Goal: Transaction & Acquisition: Download file/media

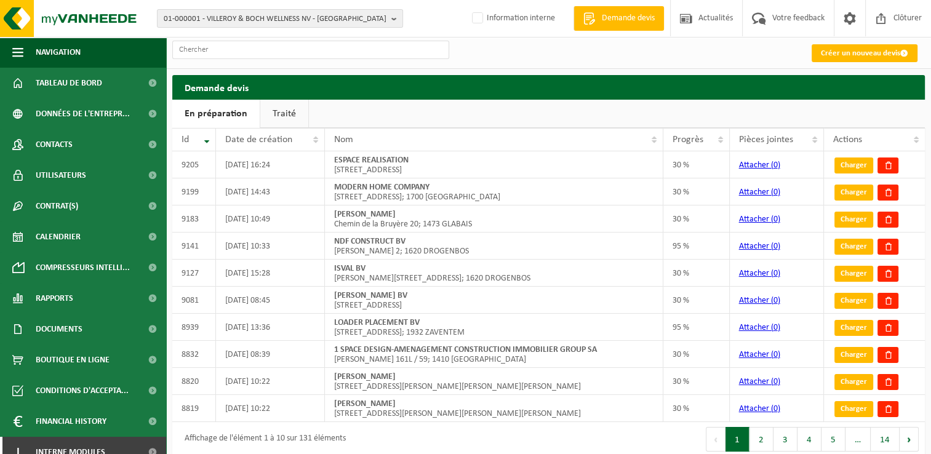
click at [284, 111] on link "Traité" at bounding box center [284, 114] width 48 height 28
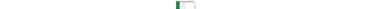
scroll to position [0, 59]
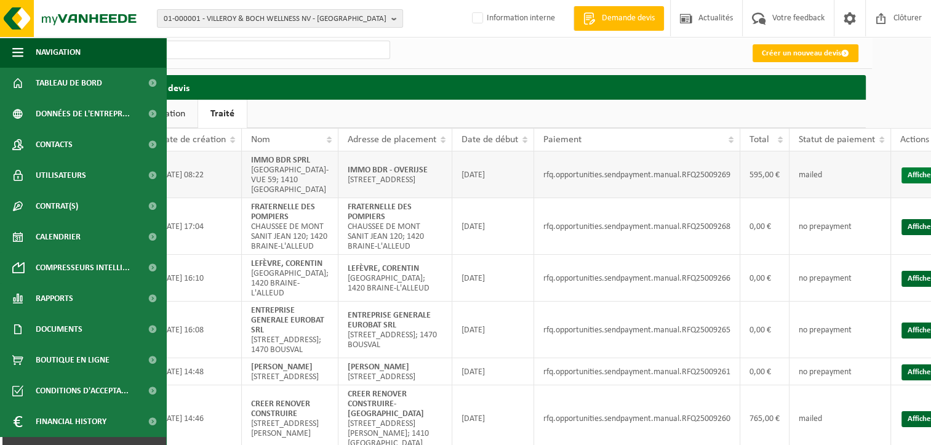
click at [908, 183] on link "Afficher" at bounding box center [921, 175] width 39 height 16
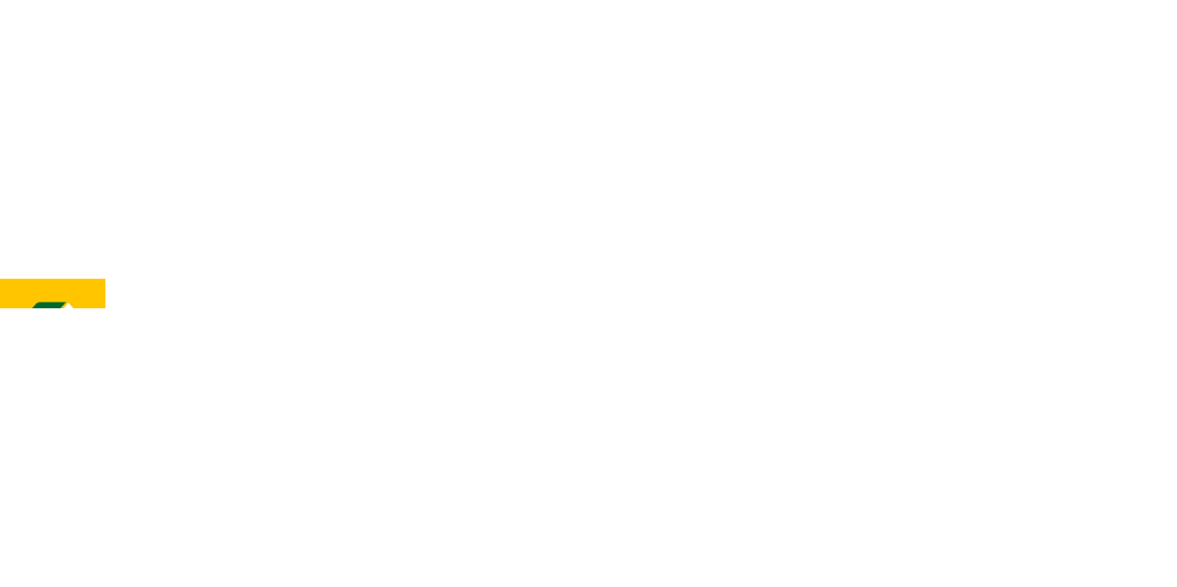
scroll to position [0, 0]
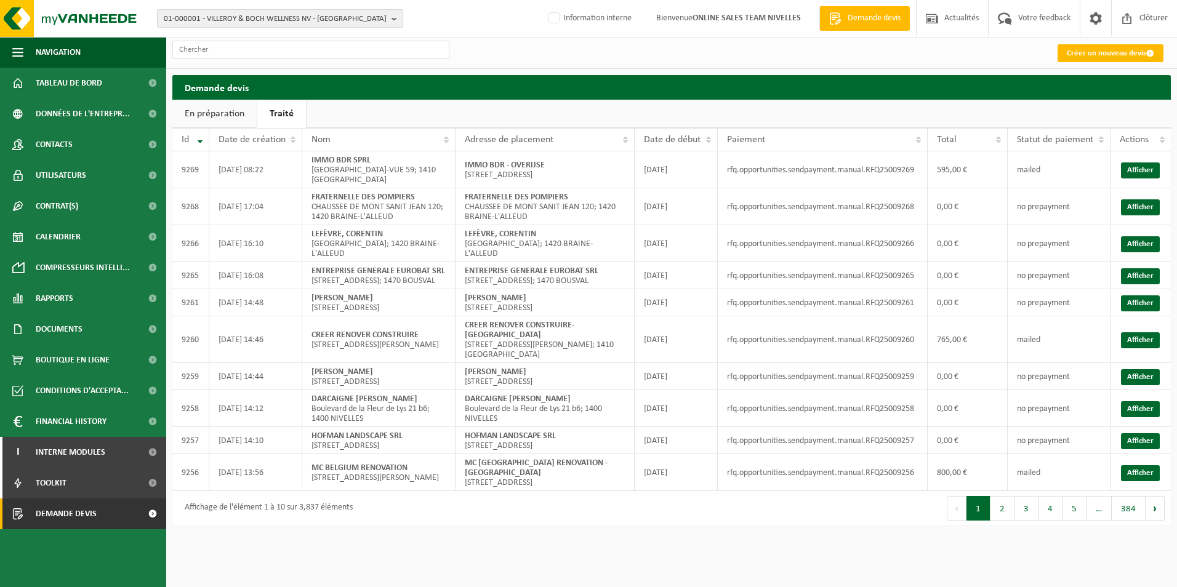
click at [206, 22] on span "01-000001 - VILLEROY & BOCH WELLNESS NV - ROESELARE" at bounding box center [275, 19] width 223 height 18
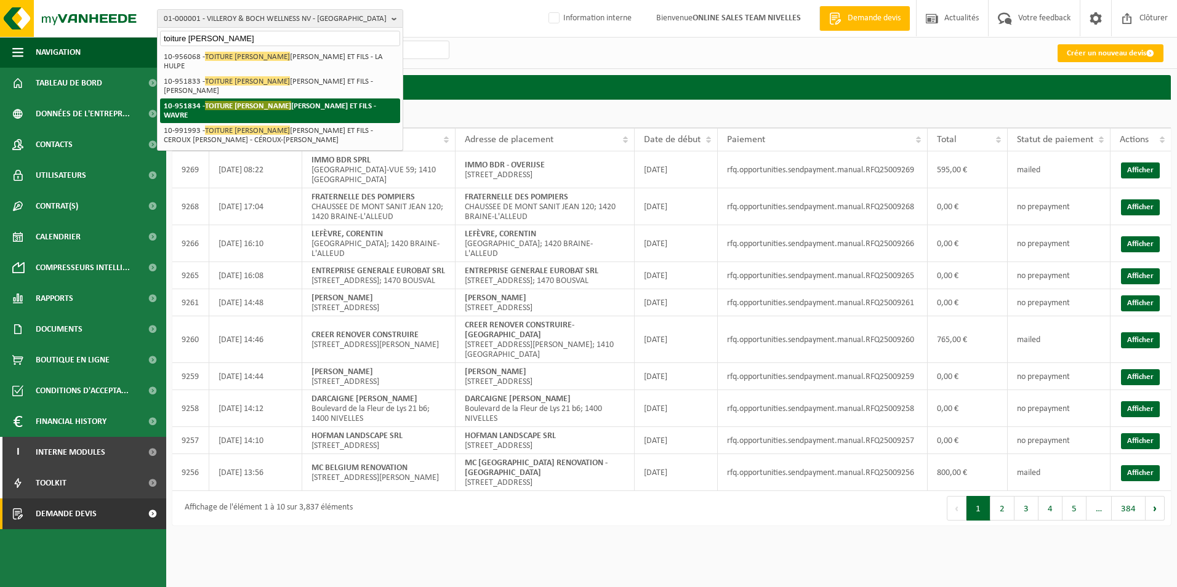
type input "toiture frederic"
click at [264, 101] on span "TOITURE FREDERIC" at bounding box center [248, 105] width 86 height 9
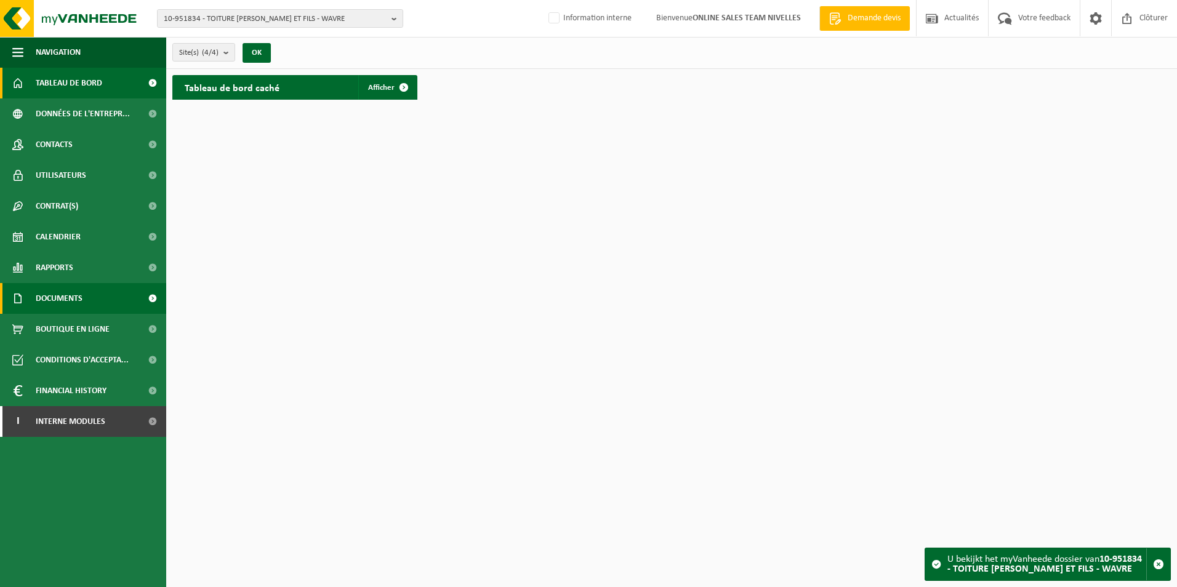
click at [58, 297] on span "Documents" at bounding box center [59, 298] width 47 height 31
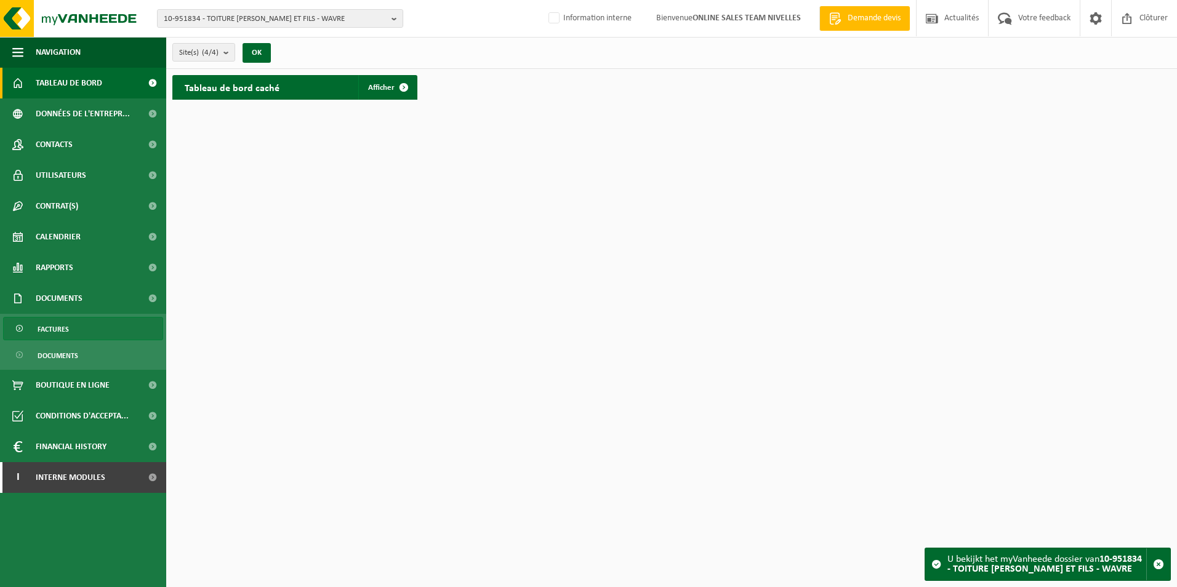
click at [63, 330] on span "Factures" at bounding box center [53, 329] width 31 height 23
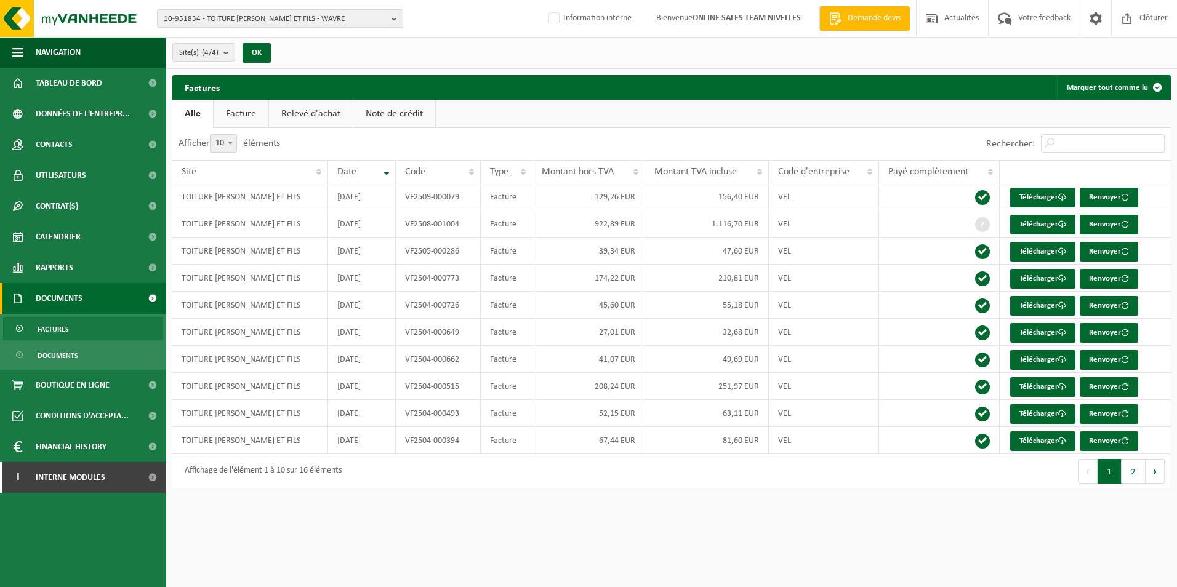
click at [373, 110] on link "Note de crédit" at bounding box center [394, 114] width 82 height 28
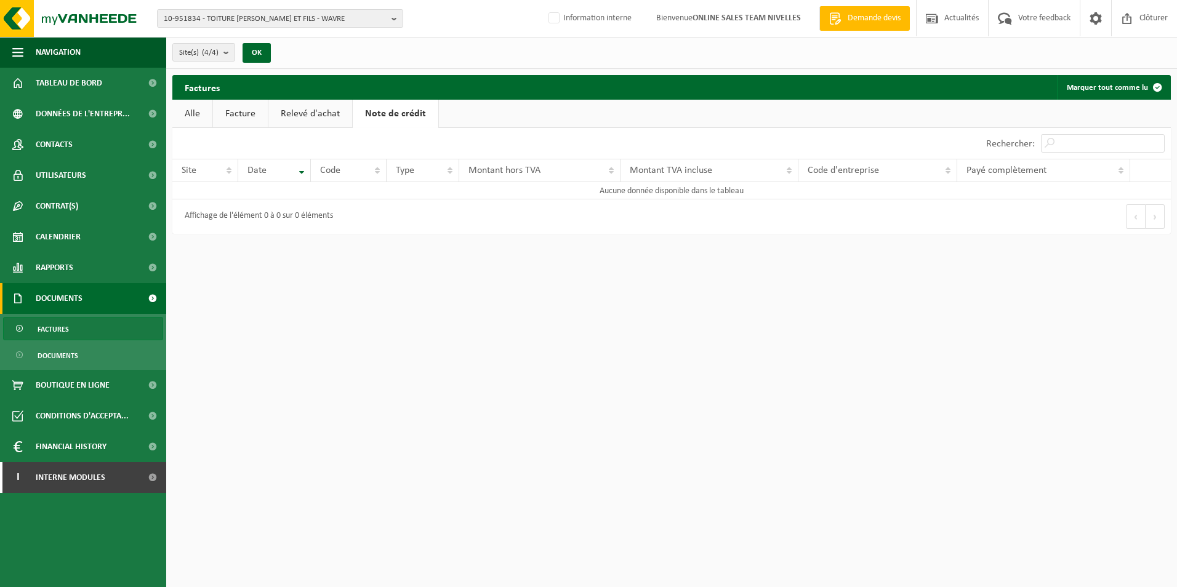
click at [231, 110] on link "Facture" at bounding box center [240, 114] width 55 height 28
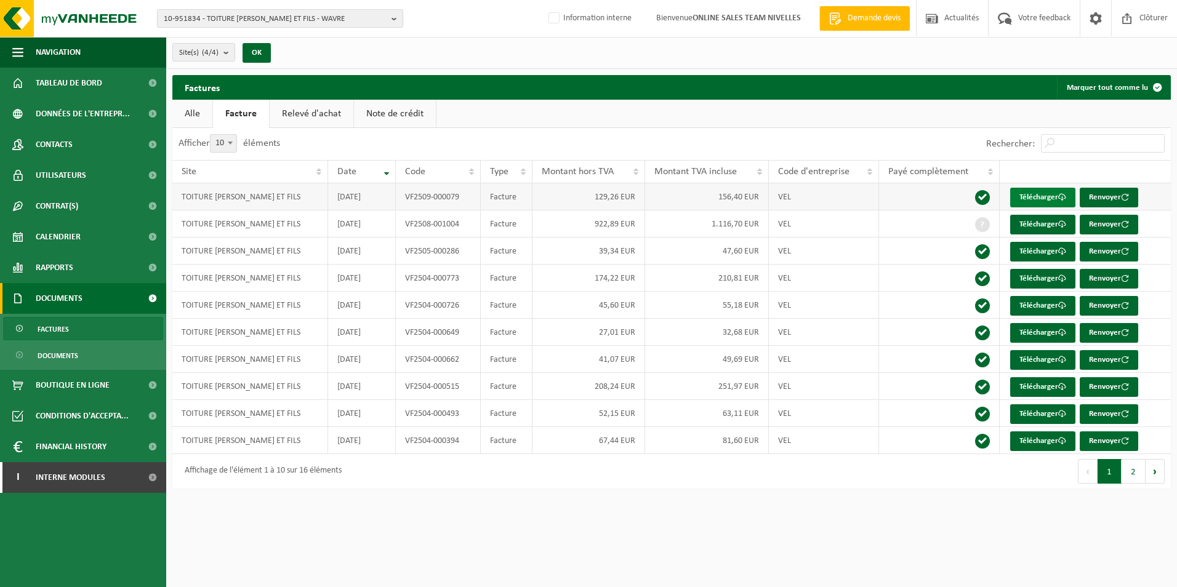
click at [1042, 197] on link "Télécharger" at bounding box center [1042, 198] width 65 height 20
click at [956, 47] on div "Site(s) (4/4) Tout sélectionner Tout désélectionner TOITURE [PERSON_NAME] ET FI…" at bounding box center [671, 53] width 1010 height 32
click at [1052, 223] on link "Télécharger" at bounding box center [1042, 225] width 65 height 20
